Goal: Task Accomplishment & Management: Manage account settings

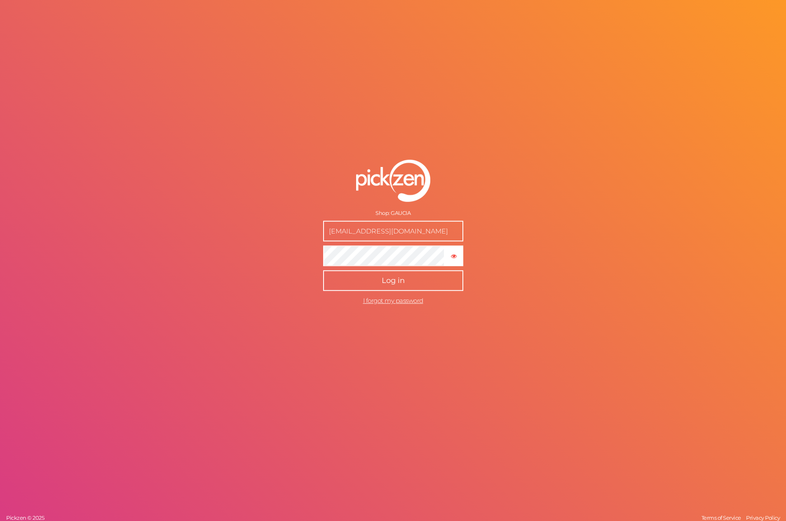
click at [407, 276] on button "Log in" at bounding box center [393, 280] width 140 height 21
drag, startPoint x: 423, startPoint y: 225, endPoint x: 289, endPoint y: 226, distance: 134.0
click at [289, 226] on div "Shop: GAUCIA info@lilymelbourne.com × Show password Log in I forgot my password…" at bounding box center [393, 260] width 786 height 521
type input "l.ghatas@hotmail.com"
click at [456, 264] on button "× Show password" at bounding box center [454, 255] width 19 height 21
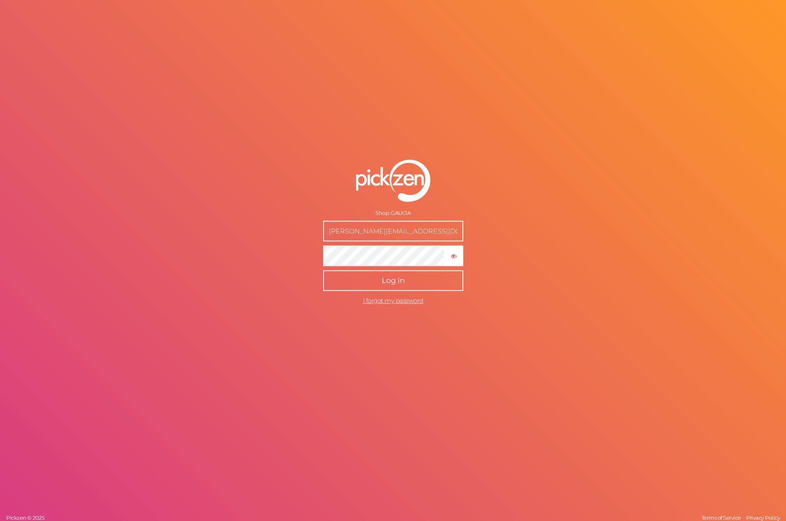
click at [389, 272] on button "Log in" at bounding box center [393, 280] width 140 height 21
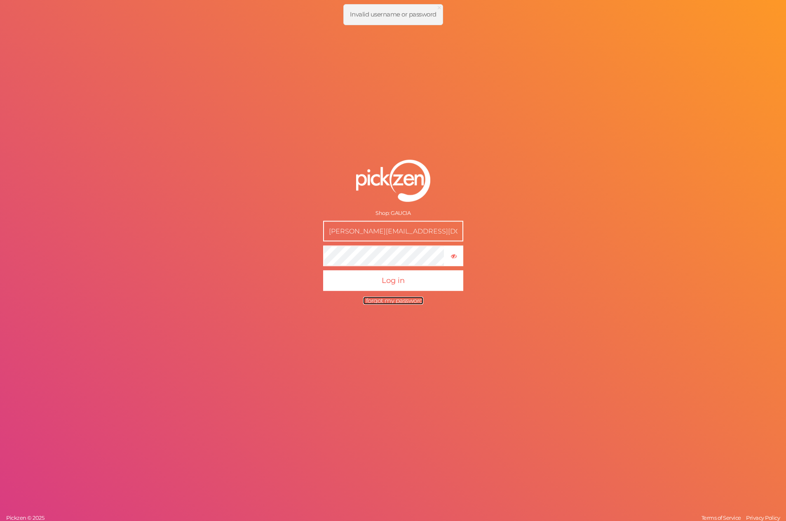
click at [384, 298] on span "I forgot my password" at bounding box center [393, 300] width 60 height 8
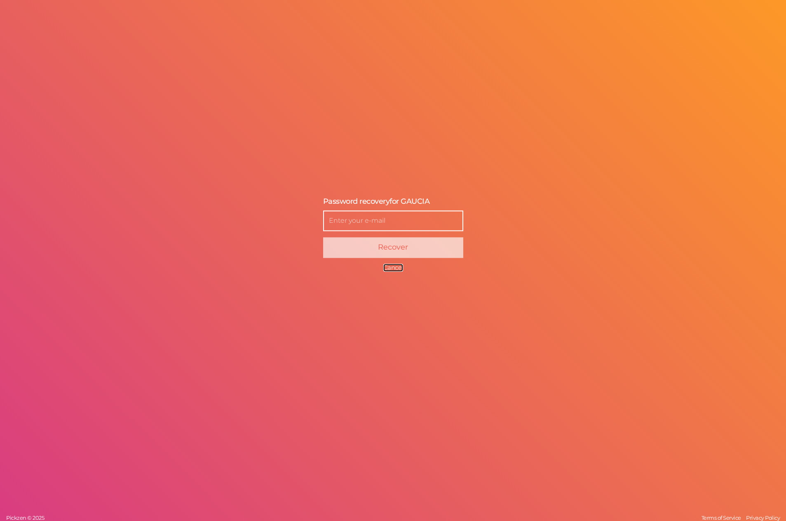
click at [390, 267] on span "Cancel" at bounding box center [393, 267] width 20 height 8
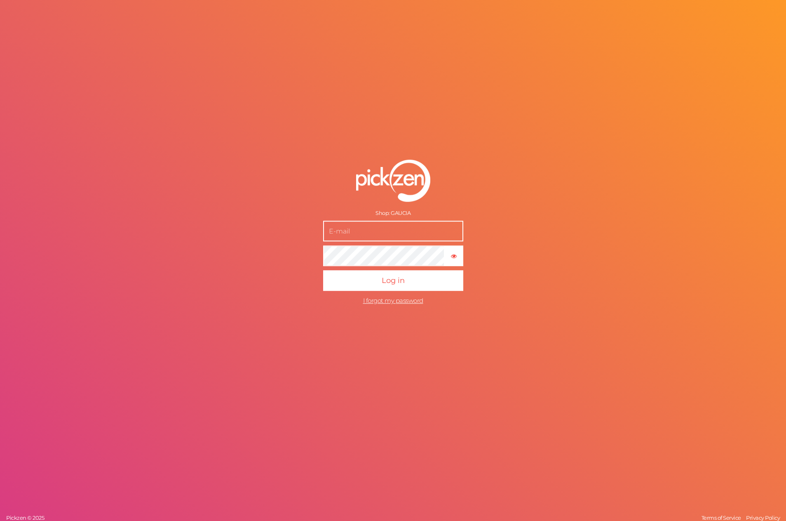
click at [256, 231] on div "Shop: GAUCIA × Show password Log in I forgot my password Pickzen © 2025 Terms o…" at bounding box center [393, 260] width 786 height 521
click at [505, 66] on div "Shop: GAUCIA × Show password Log in I forgot my password Pickzen © 2025 Terms o…" at bounding box center [393, 260] width 786 height 521
click at [398, 301] on span "I forgot my password" at bounding box center [393, 300] width 60 height 8
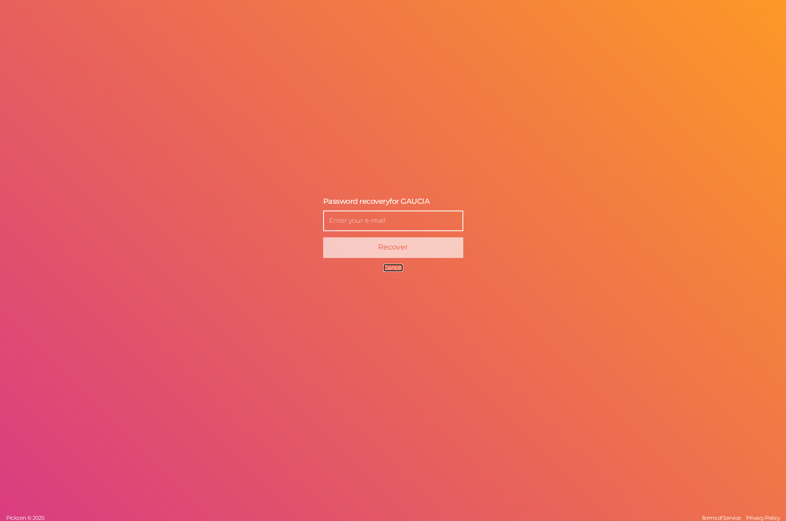
click at [390, 264] on span "Cancel" at bounding box center [393, 267] width 20 height 8
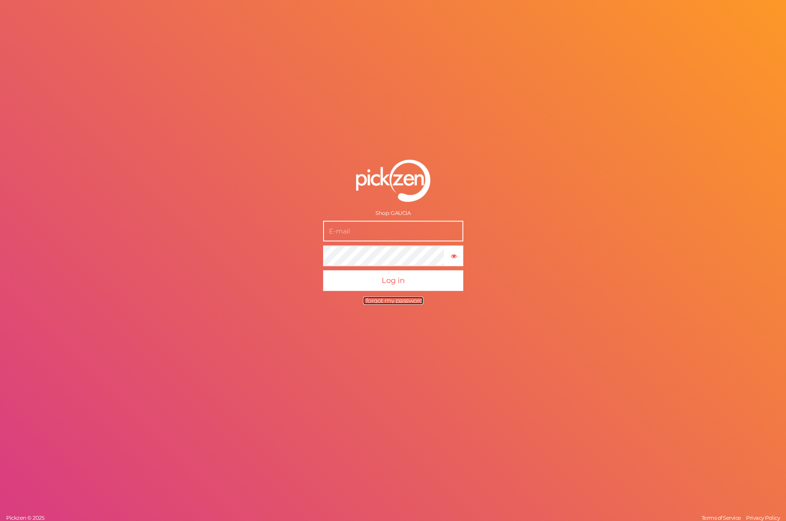
click at [394, 300] on span "I forgot my password" at bounding box center [393, 300] width 60 height 8
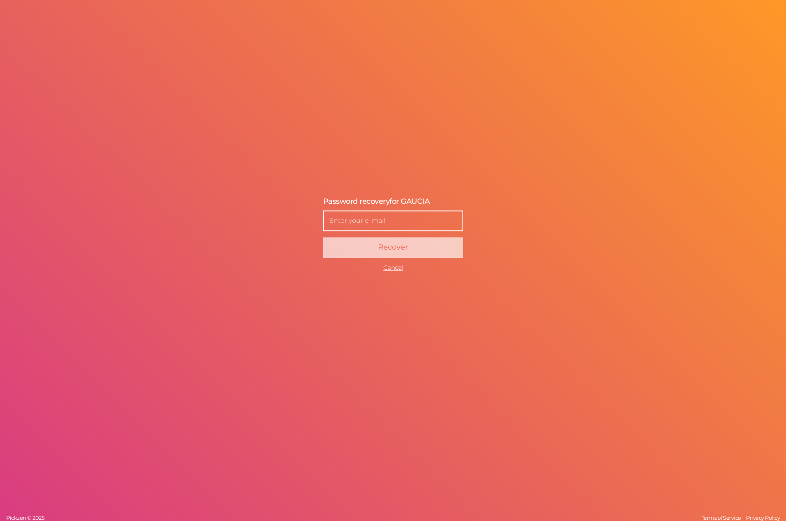
click at [365, 223] on input "text" at bounding box center [393, 220] width 140 height 21
type input "l.ghatas@hotmail.com"
click at [367, 249] on button "Recover" at bounding box center [393, 247] width 140 height 21
